Goal: Task Accomplishment & Management: Use online tool/utility

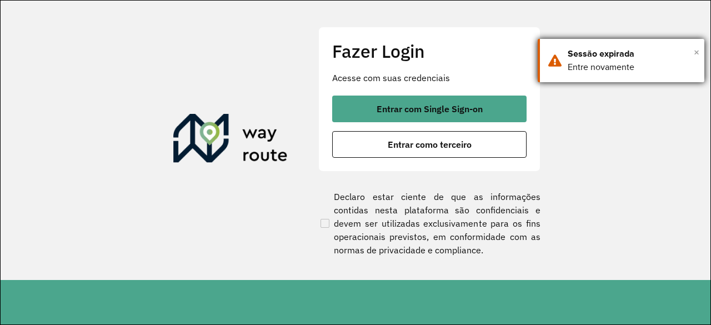
click at [699, 54] on span "×" at bounding box center [697, 52] width 6 height 17
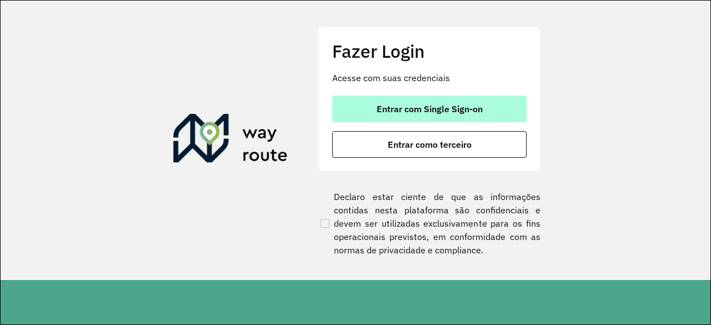
click at [467, 99] on button "Entrar com Single Sign-on" at bounding box center [429, 109] width 195 height 27
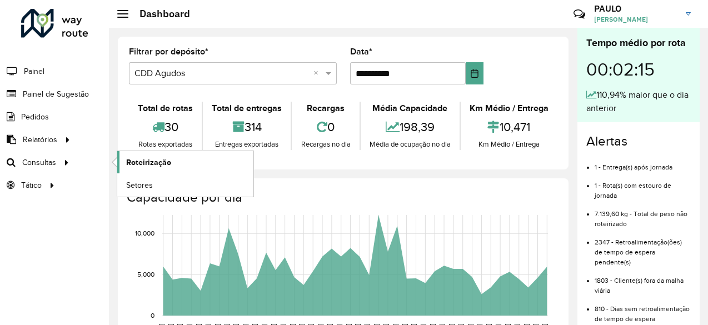
click at [149, 159] on span "Roteirização" at bounding box center [148, 163] width 45 height 12
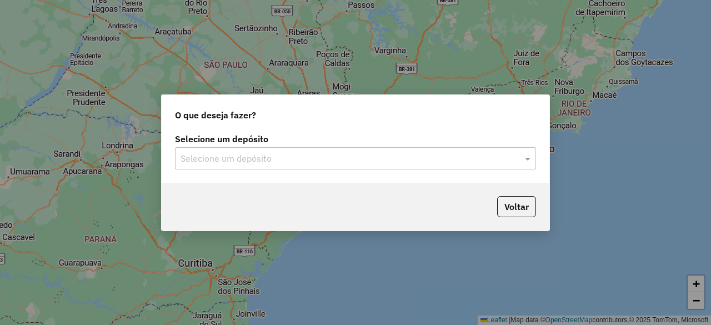
click at [326, 166] on div "Selecione um depósito" at bounding box center [355, 158] width 361 height 22
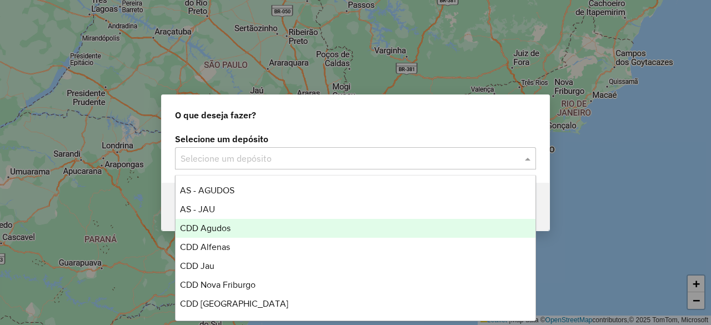
click at [251, 224] on div "CDD Agudos" at bounding box center [356, 228] width 360 height 19
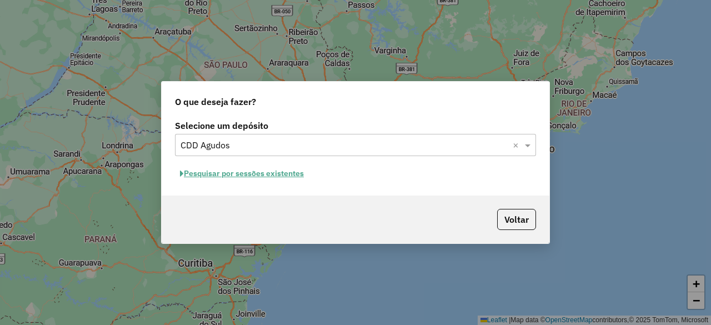
click at [298, 175] on button "Pesquisar por sessões existentes" at bounding box center [242, 173] width 134 height 17
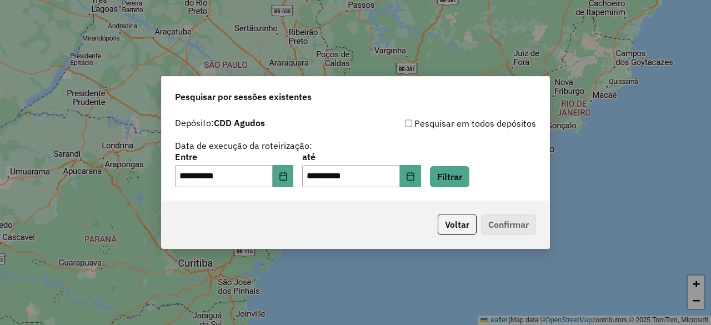
click at [469, 188] on div "**********" at bounding box center [356, 156] width 388 height 88
click at [468, 183] on button "Filtrar" at bounding box center [449, 176] width 39 height 21
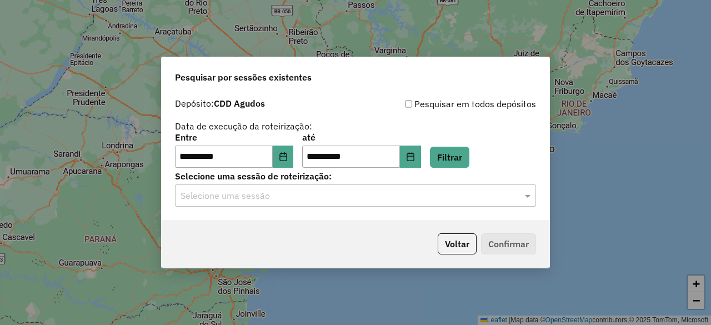
click at [256, 200] on input "text" at bounding box center [345, 196] width 328 height 13
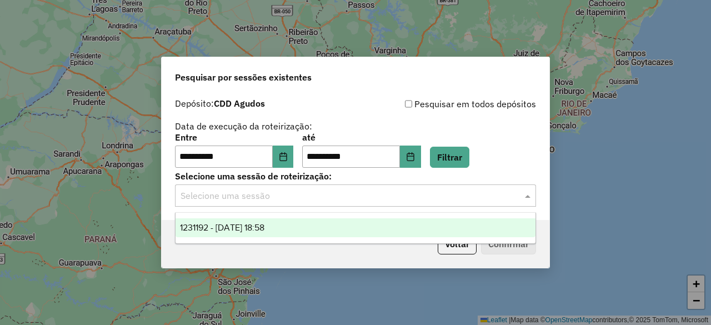
click at [238, 231] on span "1231192 - 19/08/2025 18:58" at bounding box center [222, 227] width 84 height 9
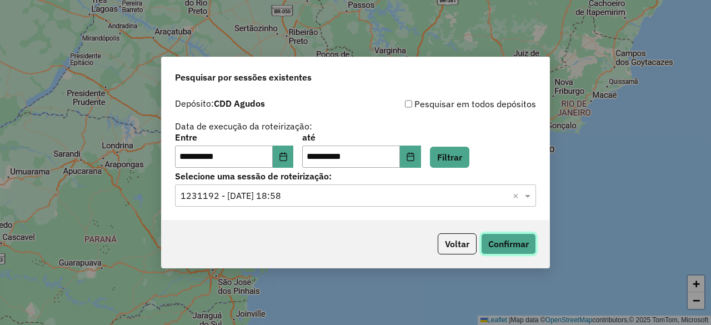
click at [515, 243] on button "Confirmar" at bounding box center [508, 243] width 55 height 21
click at [287, 157] on icon "Choose Date" at bounding box center [283, 156] width 7 height 9
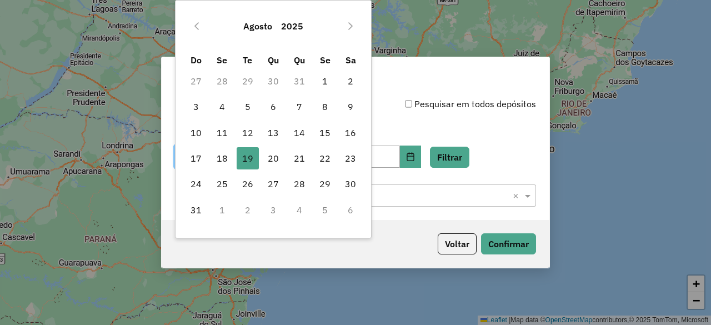
click at [186, 24] on div "Agosto 2025" at bounding box center [273, 26] width 181 height 36
click at [193, 25] on icon "Previous Month" at bounding box center [196, 26] width 9 height 9
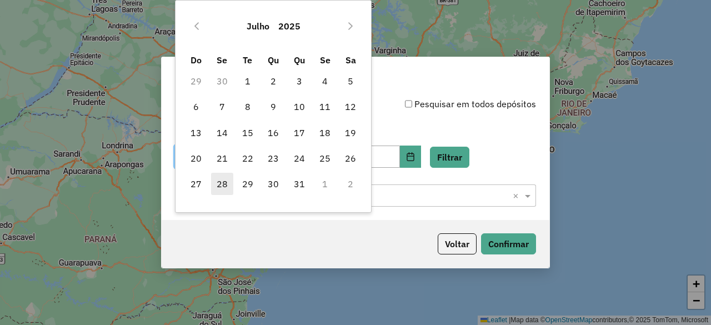
click at [226, 183] on span "28" at bounding box center [222, 184] width 22 height 22
type input "**********"
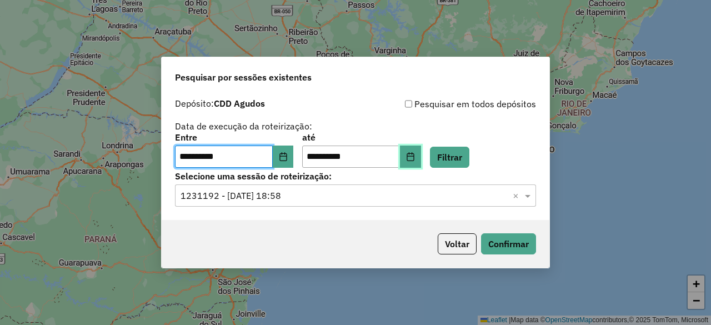
click at [420, 155] on button "Choose Date" at bounding box center [410, 157] width 21 height 22
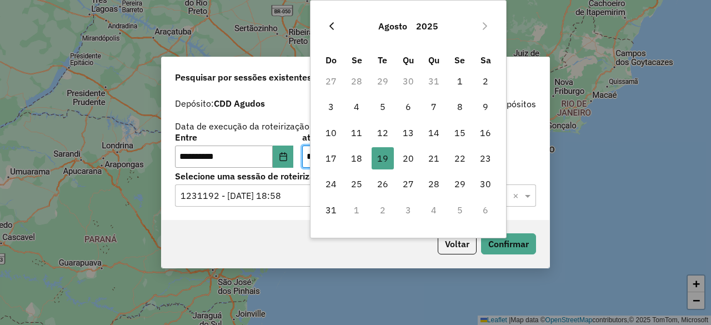
click at [331, 29] on icon "Previous Month" at bounding box center [331, 26] width 9 height 9
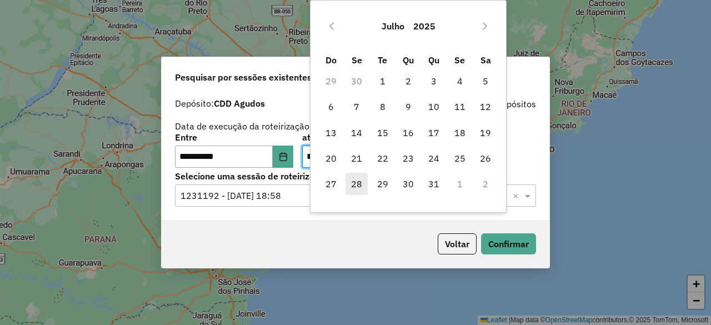
click at [362, 185] on span "28" at bounding box center [357, 184] width 22 height 22
type input "**********"
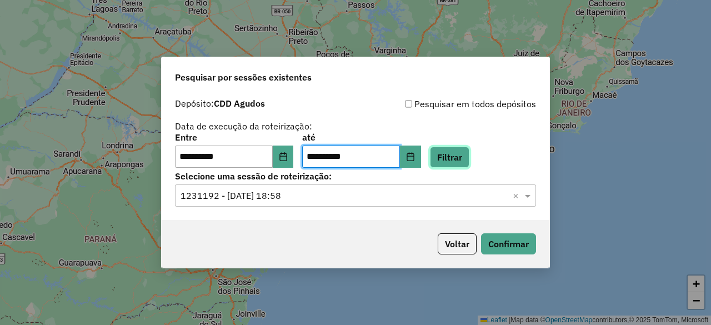
click at [467, 160] on button "Filtrar" at bounding box center [449, 157] width 39 height 21
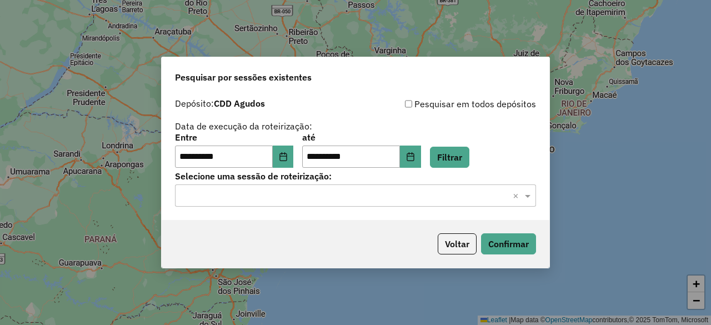
click at [345, 197] on input "text" at bounding box center [345, 196] width 328 height 13
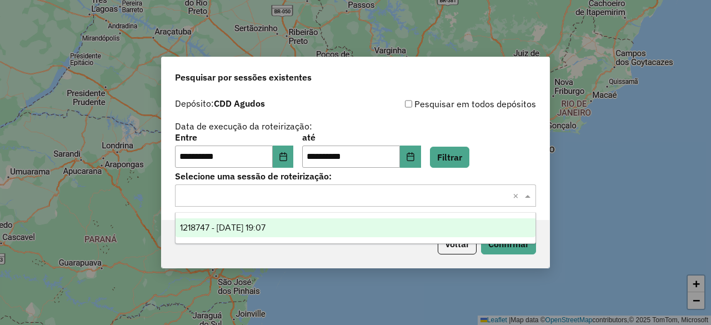
click at [311, 227] on div "1218747 - 28/07/2025 19:07" at bounding box center [356, 227] width 360 height 19
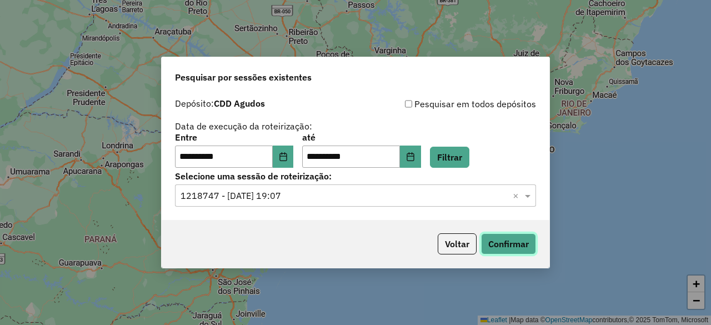
click at [510, 254] on button "Confirmar" at bounding box center [508, 243] width 55 height 21
click at [458, 247] on button "Voltar" at bounding box center [457, 243] width 39 height 21
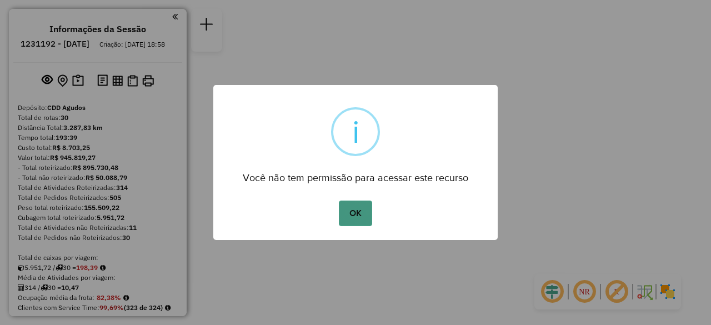
click at [355, 218] on button "OK" at bounding box center [355, 214] width 33 height 26
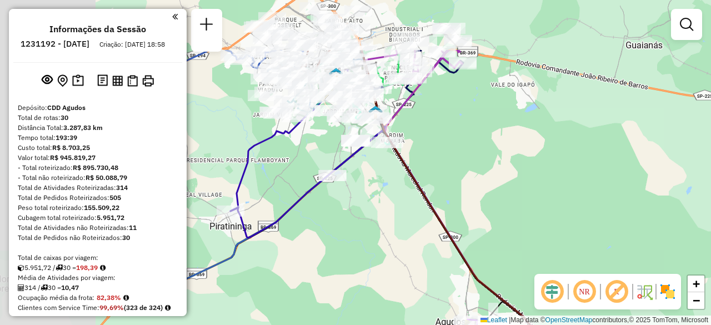
drag, startPoint x: 308, startPoint y: 84, endPoint x: 512, endPoint y: 166, distance: 219.9
click at [512, 166] on div "Janela de atendimento Grade de atendimento Capacidade Transportadoras Veículos …" at bounding box center [355, 162] width 711 height 325
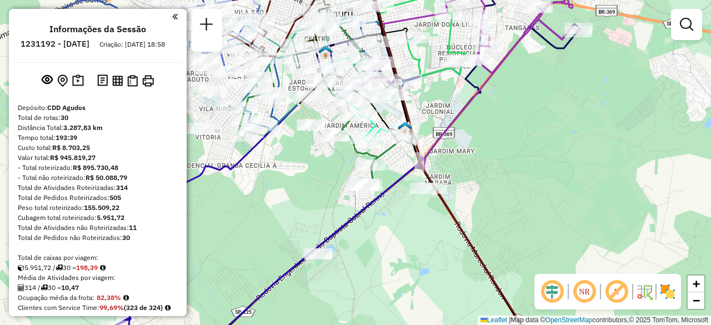
drag, startPoint x: 329, startPoint y: 81, endPoint x: 455, endPoint y: 115, distance: 130.6
click at [455, 115] on div "Janela de atendimento Grade de atendimento Capacidade Transportadoras Veículos …" at bounding box center [355, 162] width 711 height 325
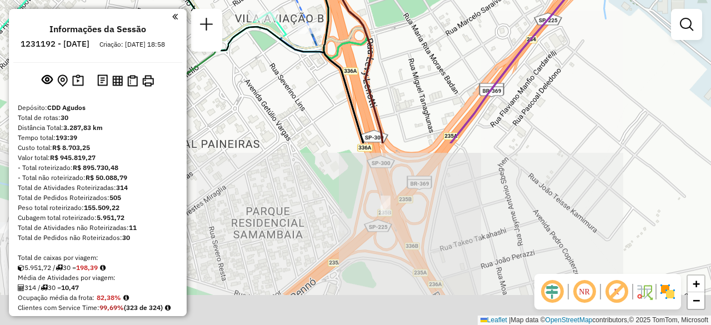
drag, startPoint x: 359, startPoint y: 221, endPoint x: 387, endPoint y: 6, distance: 216.3
click at [387, 6] on div "Janela de atendimento Grade de atendimento Capacidade Transportadoras Veículos …" at bounding box center [355, 162] width 711 height 325
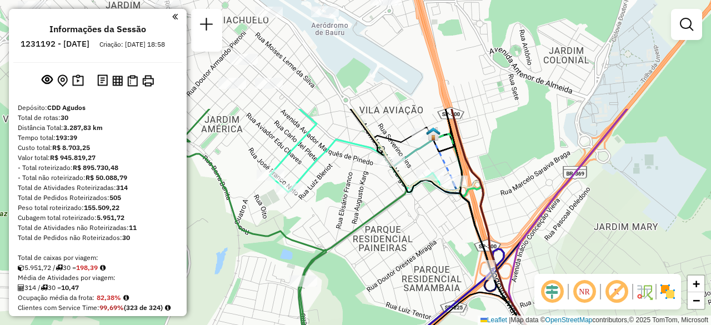
drag, startPoint x: 416, startPoint y: 38, endPoint x: 497, endPoint y: 180, distance: 163.6
click at [497, 180] on div "Janela de atendimento Grade de atendimento Capacidade Transportadoras Veículos …" at bounding box center [355, 162] width 711 height 325
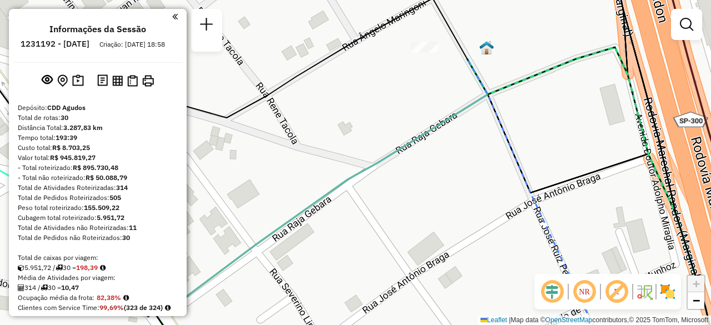
select select "**********"
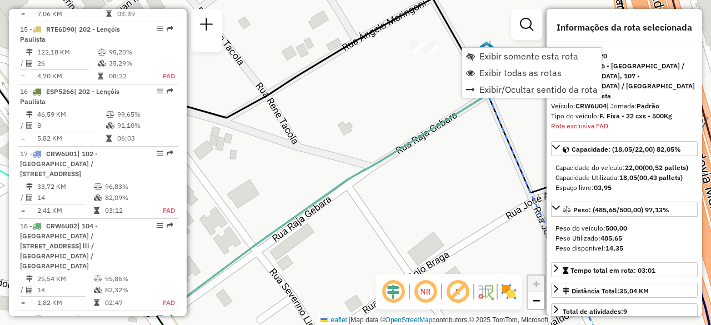
scroll to position [1644, 0]
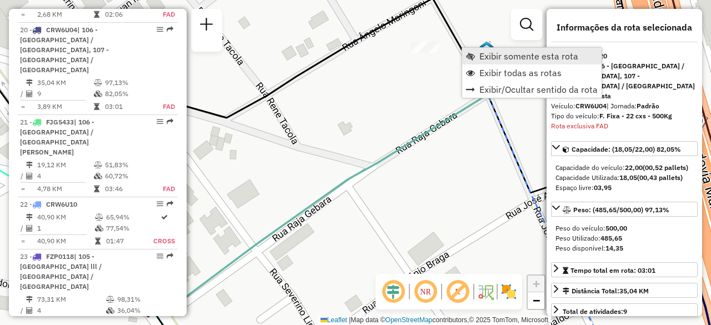
click at [485, 54] on span "Exibir somente esta rota" at bounding box center [529, 56] width 99 height 9
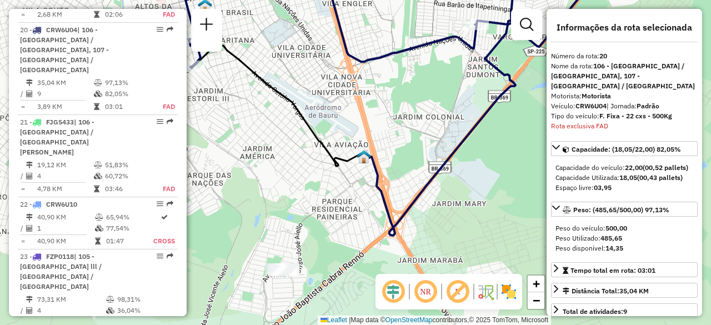
drag, startPoint x: 436, startPoint y: 212, endPoint x: 489, endPoint y: 179, distance: 62.4
click at [489, 179] on div "Janela de atendimento Grade de atendimento Capacidade Transportadoras Veículos …" at bounding box center [355, 162] width 711 height 325
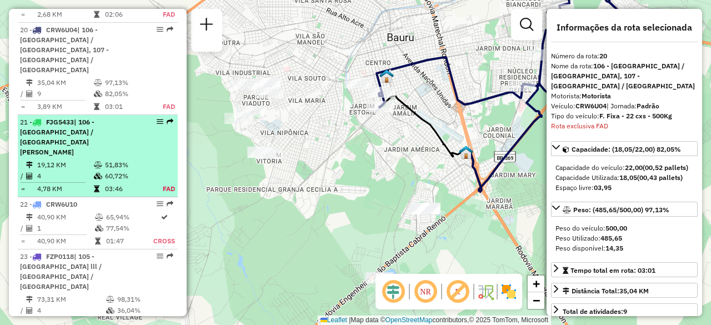
click at [52, 159] on td "19,12 KM" at bounding box center [65, 164] width 57 height 11
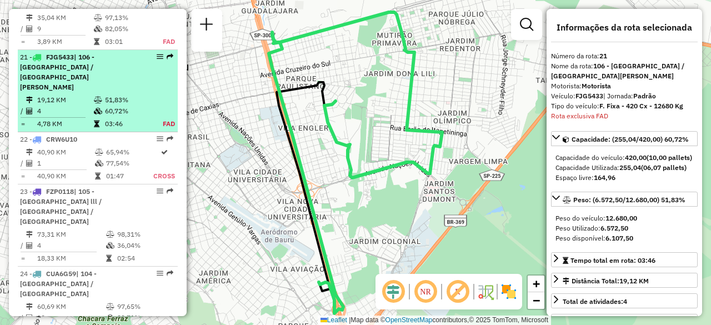
scroll to position [1717, 0]
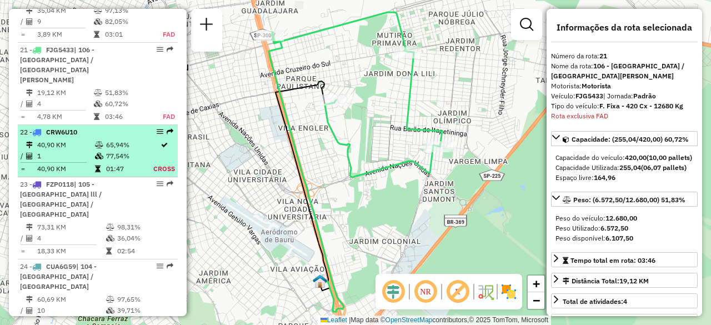
click at [62, 139] on td "40,90 KM" at bounding box center [66, 144] width 58 height 11
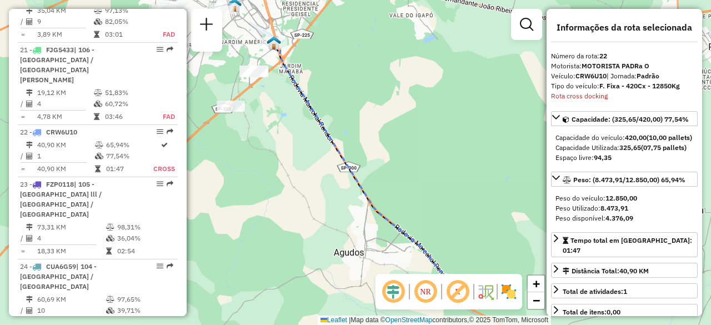
drag, startPoint x: 362, startPoint y: 187, endPoint x: 416, endPoint y: 157, distance: 61.4
click at [416, 157] on div "Janela de atendimento Grade de atendimento Capacidade Transportadoras Veículos …" at bounding box center [355, 162] width 711 height 325
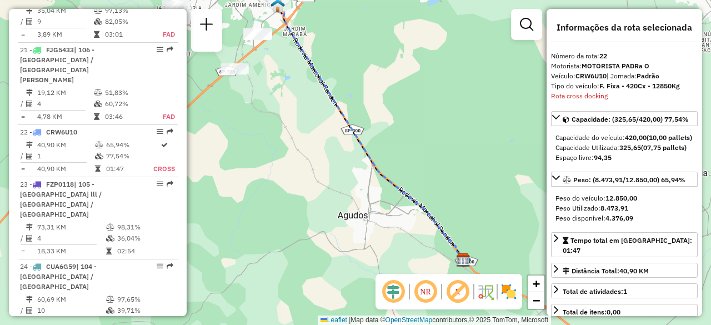
drag, startPoint x: 416, startPoint y: 157, endPoint x: 420, endPoint y: 120, distance: 37.4
click at [420, 120] on div "Janela de atendimento Grade de atendimento Capacidade Transportadoras Veículos …" at bounding box center [355, 162] width 711 height 325
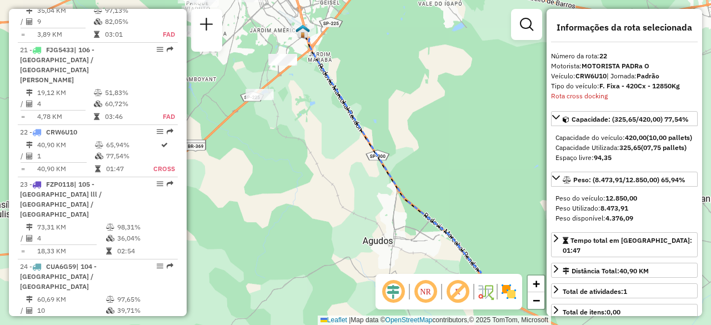
drag, startPoint x: 407, startPoint y: 114, endPoint x: 431, endPoint y: 138, distance: 34.6
click at [431, 138] on div "Janela de atendimento Grade de atendimento Capacidade Transportadoras Veículos …" at bounding box center [355, 162] width 711 height 325
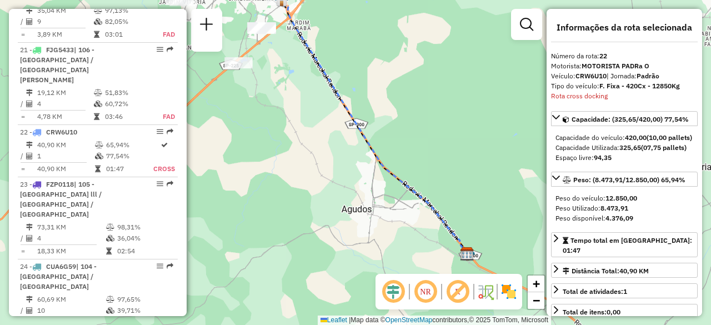
drag, startPoint x: 426, startPoint y: 169, endPoint x: 405, endPoint y: 138, distance: 37.3
click at [405, 138] on div "Janela de atendimento Grade de atendimento Capacidade Transportadoras Veículos …" at bounding box center [355, 162] width 711 height 325
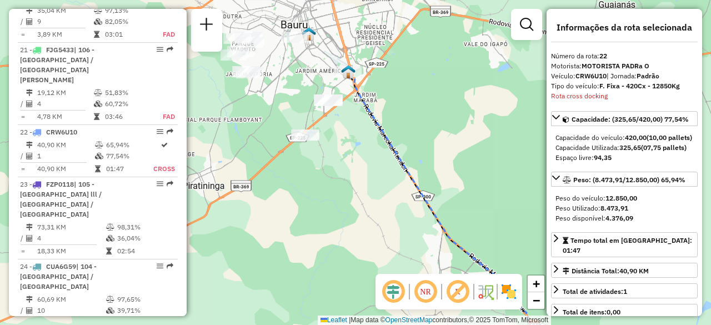
drag, startPoint x: 388, startPoint y: 105, endPoint x: 456, endPoint y: 178, distance: 99.9
click at [456, 178] on div "Janela de atendimento Grade de atendimento Capacidade Transportadoras Veículos …" at bounding box center [355, 162] width 711 height 325
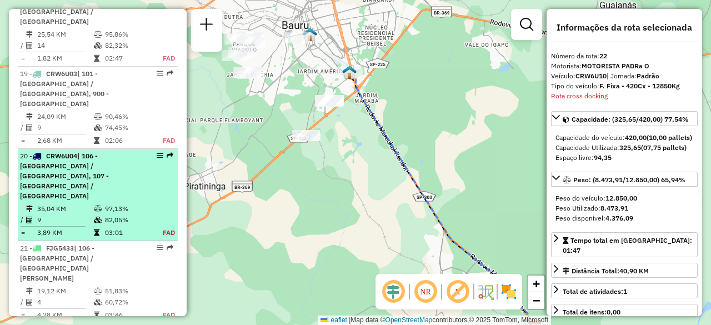
click at [60, 152] on span "| 106 - Parque Paulistano / Jardim Santos Dumont, 107 - Parque Paulista / Tanga…" at bounding box center [64, 176] width 89 height 48
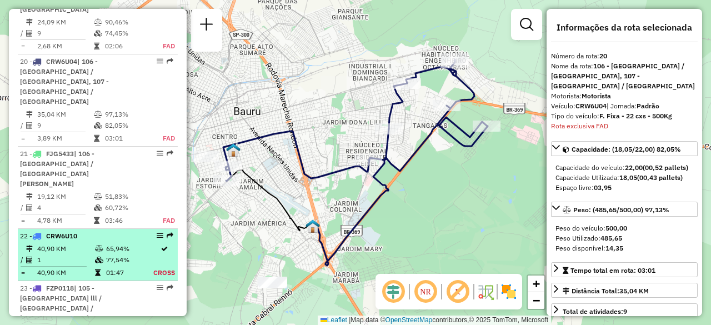
scroll to position [1603, 0]
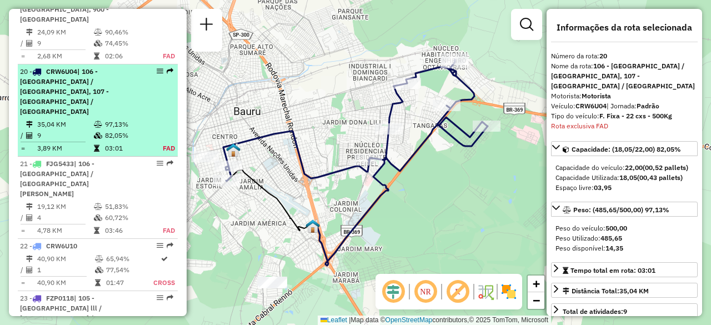
click at [68, 81] on span "| 106 - Parque Paulistano / Jardim Santos Dumont, 107 - Parque Paulista / Tanga…" at bounding box center [64, 91] width 89 height 48
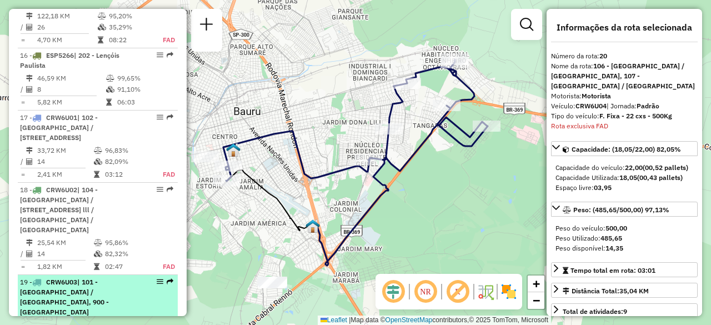
scroll to position [1309, 0]
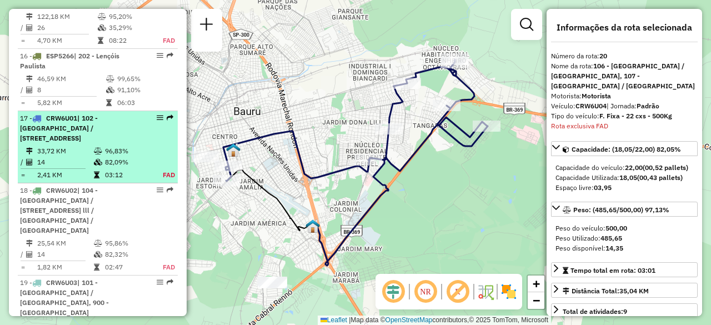
click at [57, 137] on span "| 102 - Parque Roosevelt / Jardim Rosa Branca, 103 - Vila Industrial / Vila Sou…" at bounding box center [59, 128] width 78 height 28
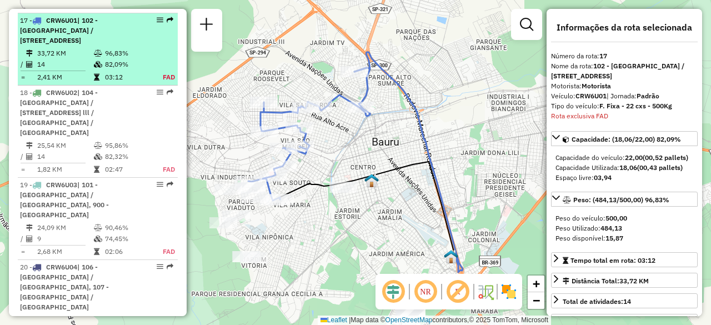
scroll to position [1418, 0]
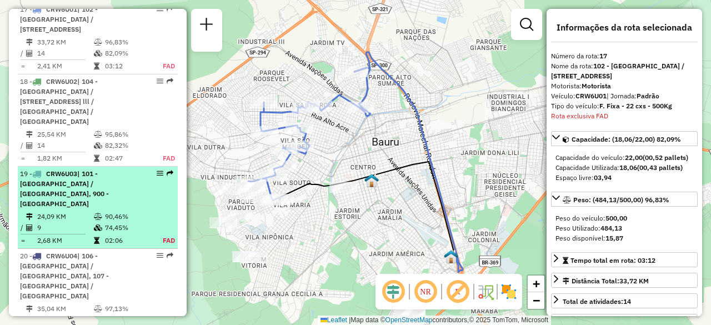
click at [61, 193] on div "19 - CRW6U03 | 101 - Nova Bauru / Parque São Geraldo, 900 - Bauru Centro" at bounding box center [79, 189] width 118 height 40
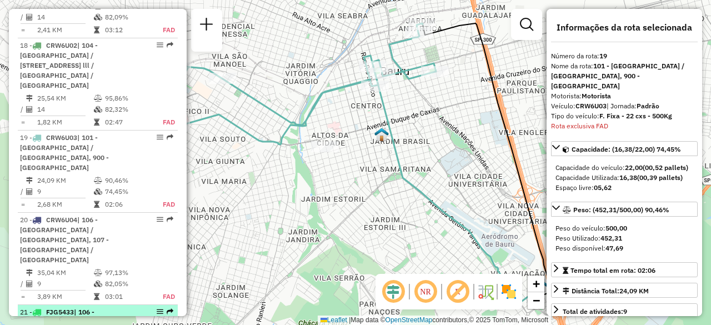
scroll to position [1455, 0]
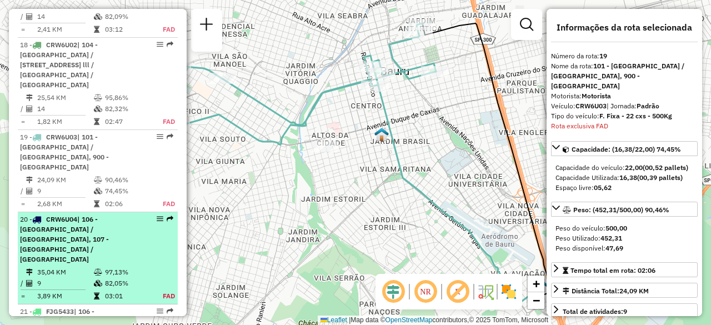
click at [68, 216] on span "| 106 - Parque Paulistano / Jardim Santos Dumont, 107 - Parque Paulista / Tanga…" at bounding box center [64, 239] width 89 height 48
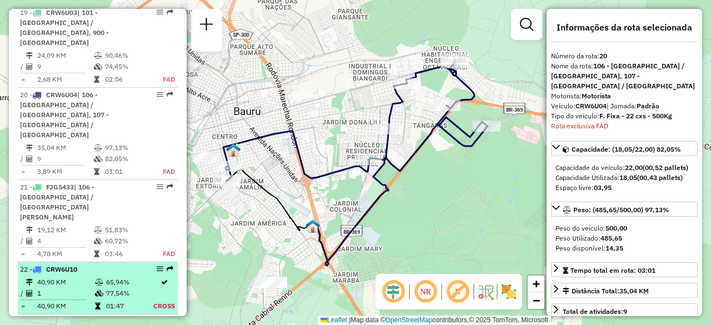
scroll to position [1639, 0]
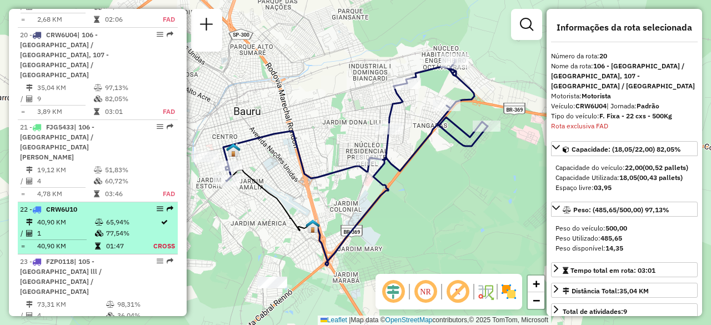
click at [64, 205] on span "CRW6U10" at bounding box center [61, 209] width 31 height 8
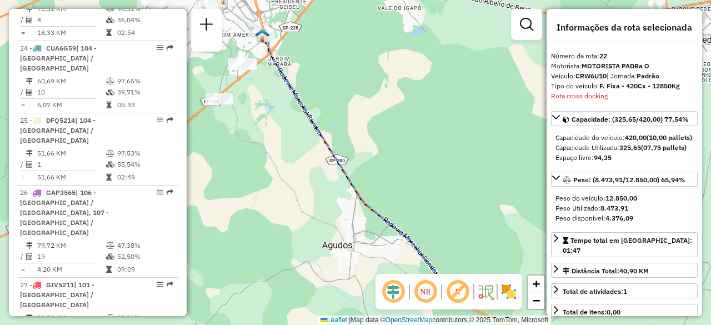
scroll to position [1935, 0]
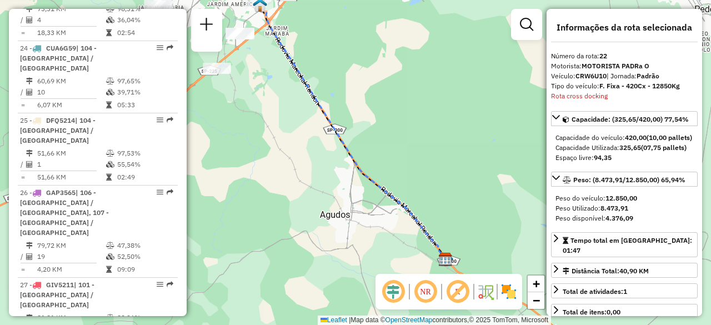
drag, startPoint x: 307, startPoint y: 189, endPoint x: 305, endPoint y: 158, distance: 30.6
click at [305, 158] on div "Janela de atendimento Grade de atendimento Capacidade Transportadoras Veículos …" at bounding box center [355, 162] width 711 height 325
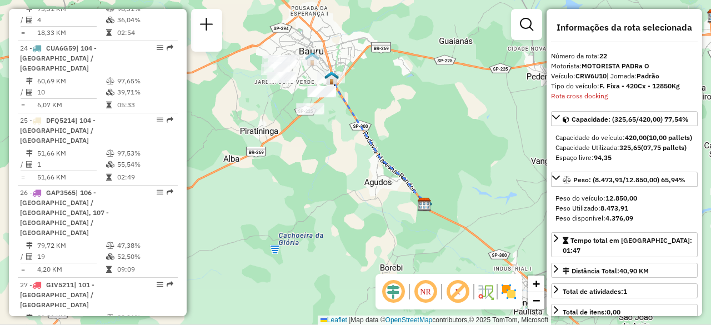
drag, startPoint x: 369, startPoint y: 142, endPoint x: 419, endPoint y: 138, distance: 50.2
click at [419, 138] on div "Janela de atendimento Grade de atendimento Capacidade Transportadoras Veículos …" at bounding box center [355, 162] width 711 height 325
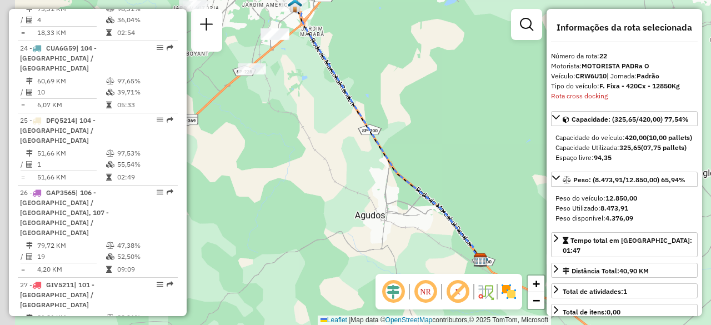
drag, startPoint x: 391, startPoint y: 137, endPoint x: 442, endPoint y: 126, distance: 51.9
click at [442, 126] on div "Janela de atendimento Grade de atendimento Capacidade Transportadoras Veículos …" at bounding box center [355, 162] width 711 height 325
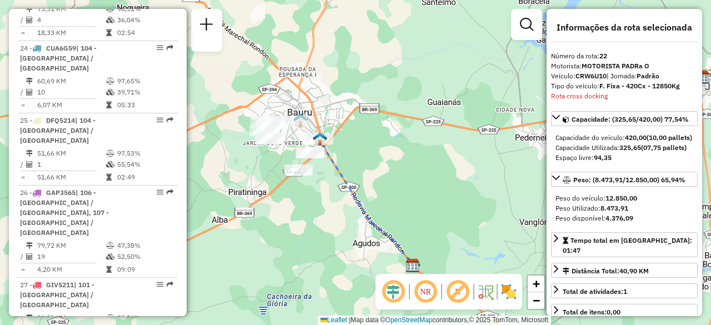
drag, startPoint x: 372, startPoint y: 143, endPoint x: 323, endPoint y: 216, distance: 88.2
click at [323, 216] on div "Janela de atendimento Grade de atendimento Capacidade Transportadoras Veículos …" at bounding box center [355, 162] width 711 height 325
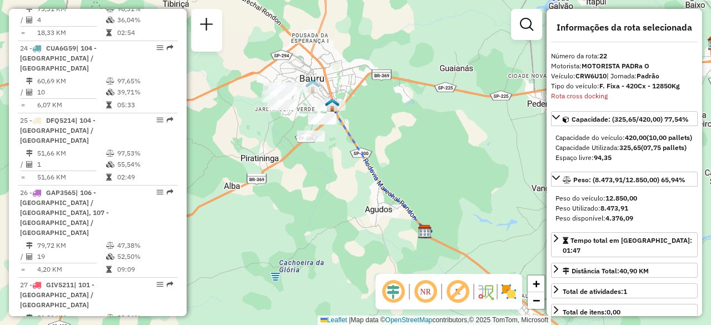
drag, startPoint x: 292, startPoint y: 241, endPoint x: 304, endPoint y: 207, distance: 36.0
click at [304, 207] on div "Janela de atendimento Grade de atendimento Capacidade Transportadoras Veículos …" at bounding box center [355, 162] width 711 height 325
click at [340, 183] on div "Janela de atendimento Grade de atendimento Capacidade Transportadoras Veículos …" at bounding box center [355, 162] width 711 height 325
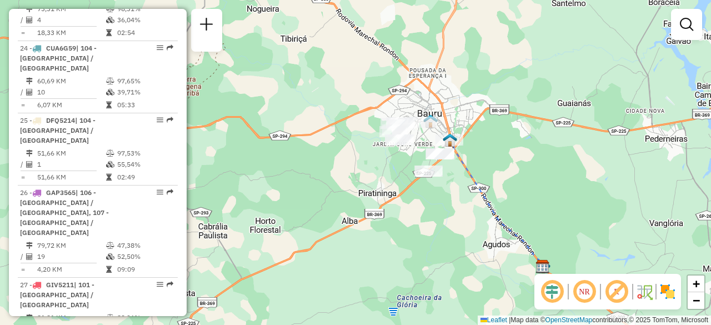
drag, startPoint x: 393, startPoint y: 152, endPoint x: 511, endPoint y: 187, distance: 122.9
click at [511, 187] on div "Janela de atendimento Grade de atendimento Capacidade Transportadoras Veículos …" at bounding box center [355, 162] width 711 height 325
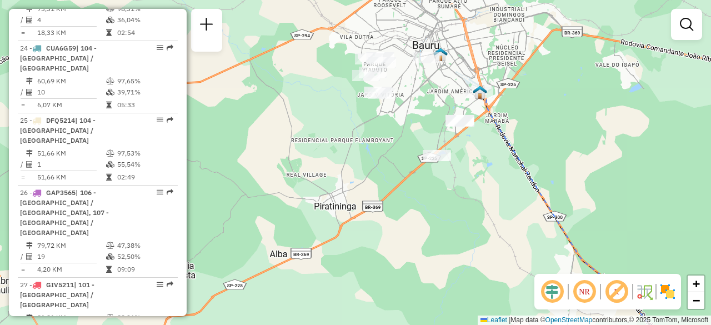
click at [401, 151] on div "Janela de atendimento Grade de atendimento Capacidade Transportadoras Veículos …" at bounding box center [355, 162] width 711 height 325
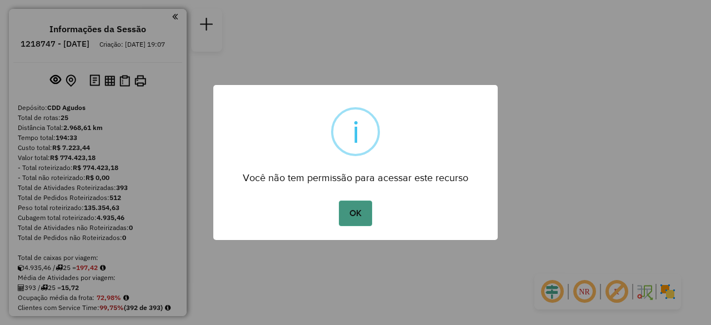
click at [359, 212] on button "OK" at bounding box center [355, 214] width 33 height 26
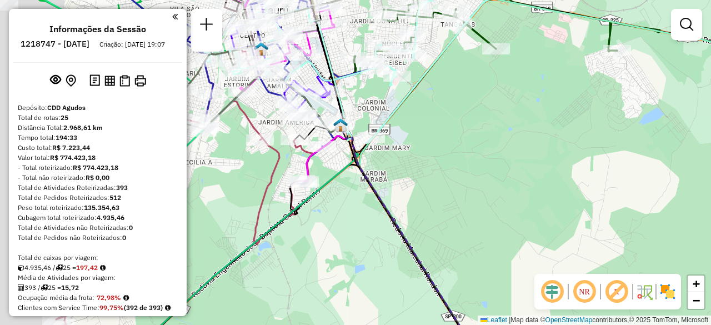
drag, startPoint x: 292, startPoint y: 81, endPoint x: 419, endPoint y: 100, distance: 128.1
click at [419, 100] on div "Janela de atendimento Grade de atendimento Capacidade Transportadoras Veículos …" at bounding box center [355, 162] width 711 height 325
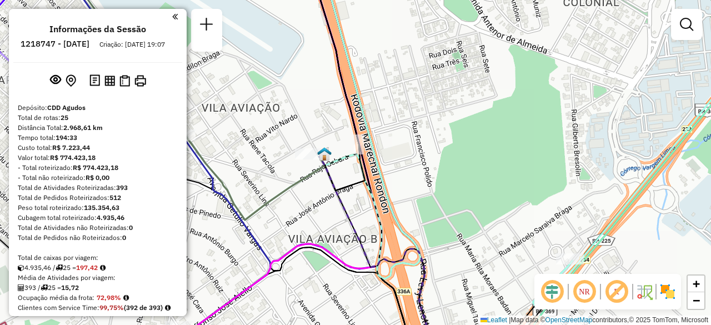
select select "**********"
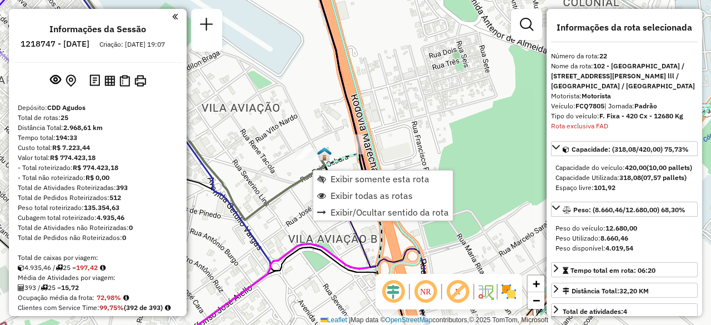
scroll to position [1958, 0]
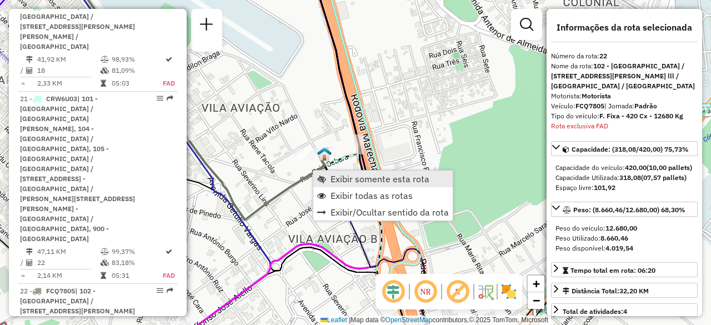
click at [346, 174] on span "Exibir somente esta rota" at bounding box center [380, 178] width 99 height 9
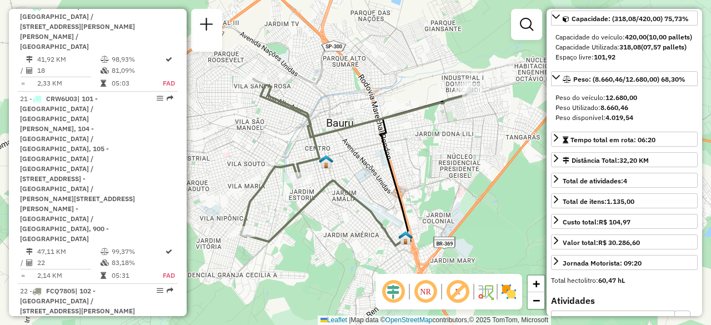
scroll to position [143, 0]
